Goal: Transaction & Acquisition: Subscribe to service/newsletter

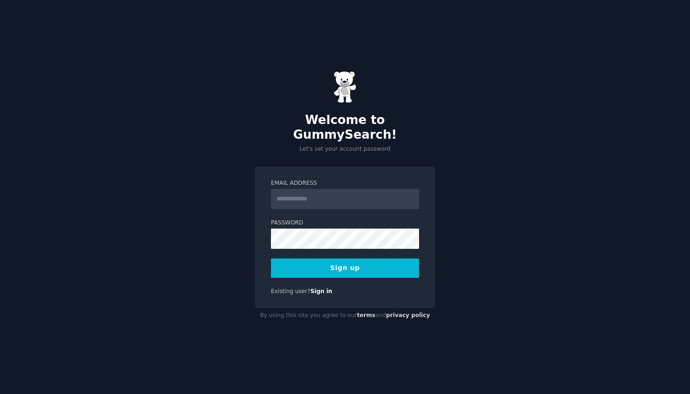
click at [322, 189] on input "Email Address" at bounding box center [345, 199] width 148 height 20
type input "**********"
click at [356, 263] on button "Sign up" at bounding box center [345, 267] width 148 height 19
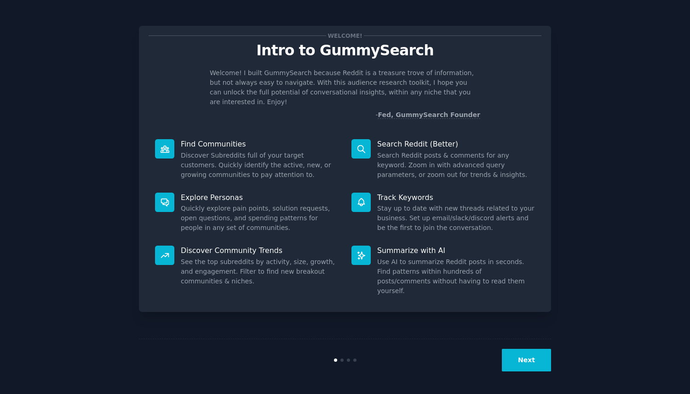
click at [592, 85] on div "Welcome! Intro to GummySearch Welcome! I built GummySearch because Reddit is a …" at bounding box center [345, 197] width 665 height 368
click at [535, 360] on button "Next" at bounding box center [526, 359] width 49 height 23
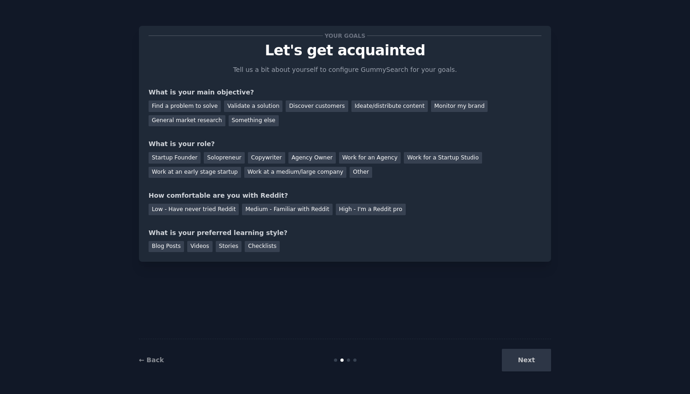
click at [529, 364] on div "Next" at bounding box center [483, 359] width 138 height 23
click at [531, 359] on div "Next" at bounding box center [483, 359] width 138 height 23
